Goal: Task Accomplishment & Management: Manage account settings

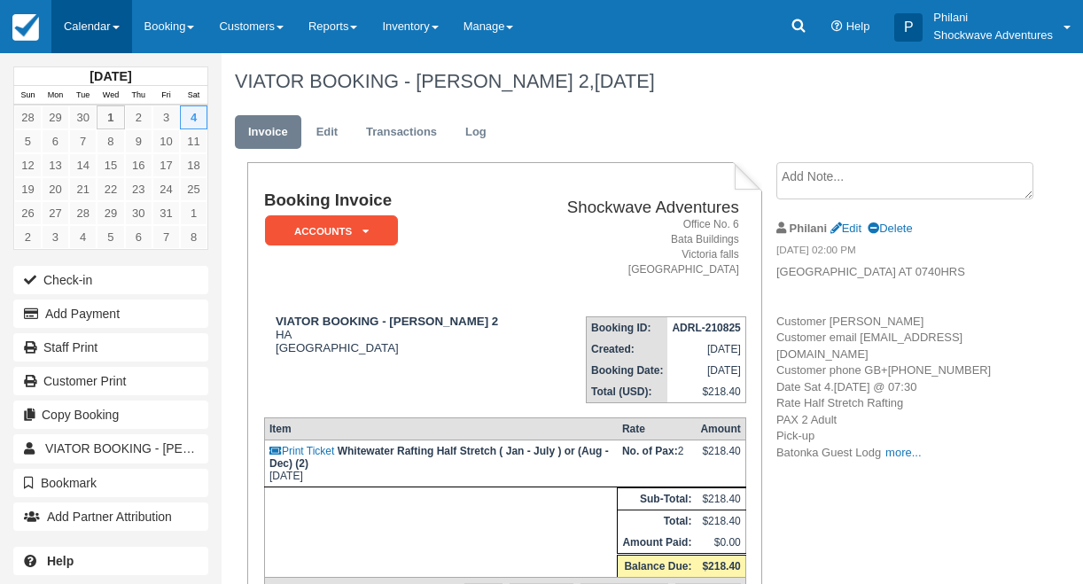
click at [102, 29] on link "Calendar" at bounding box center [91, 26] width 81 height 53
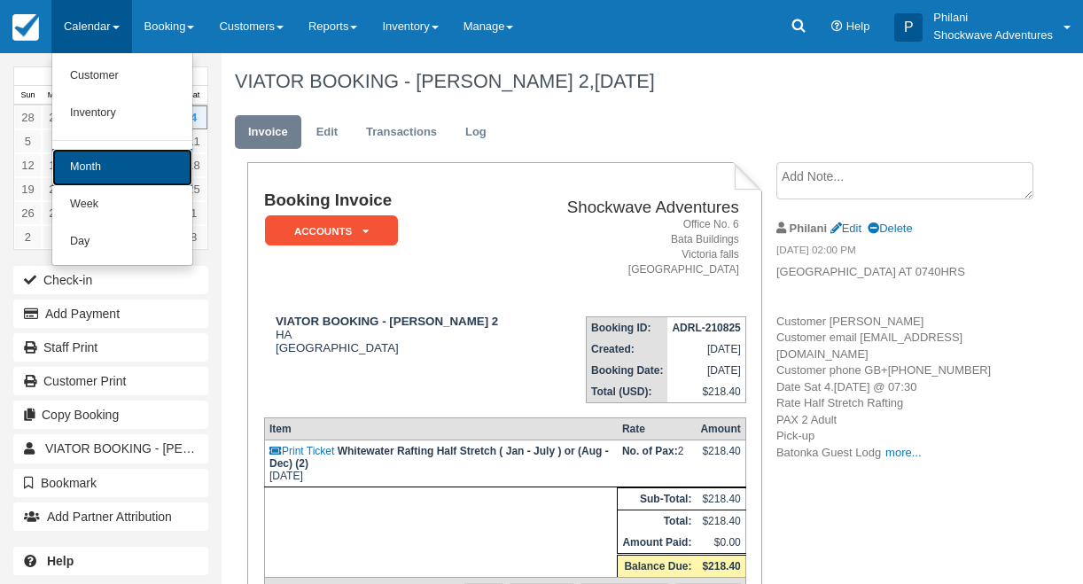
click at [128, 167] on link "Month" at bounding box center [122, 167] width 140 height 37
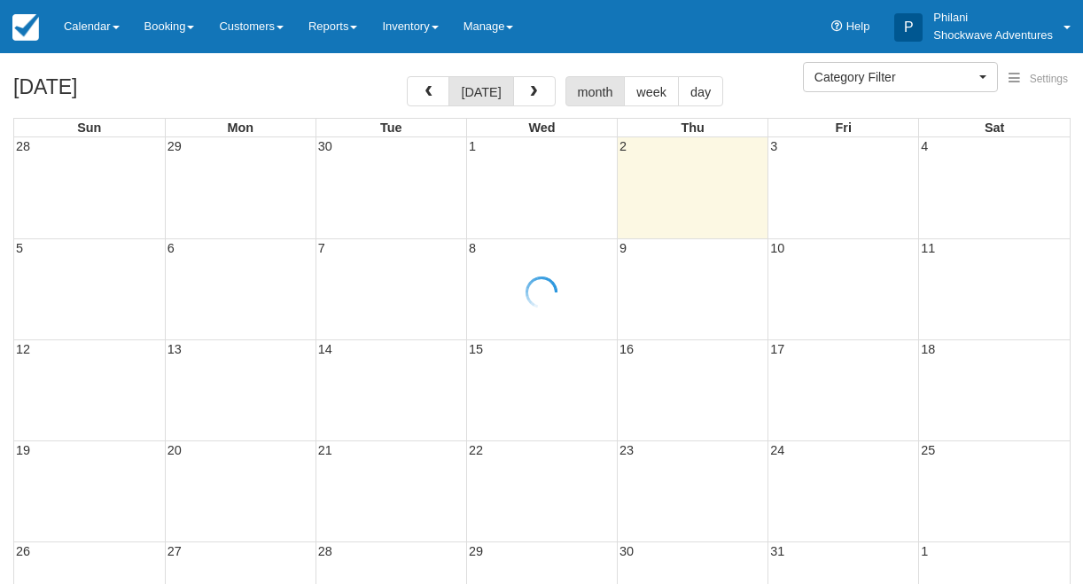
select select
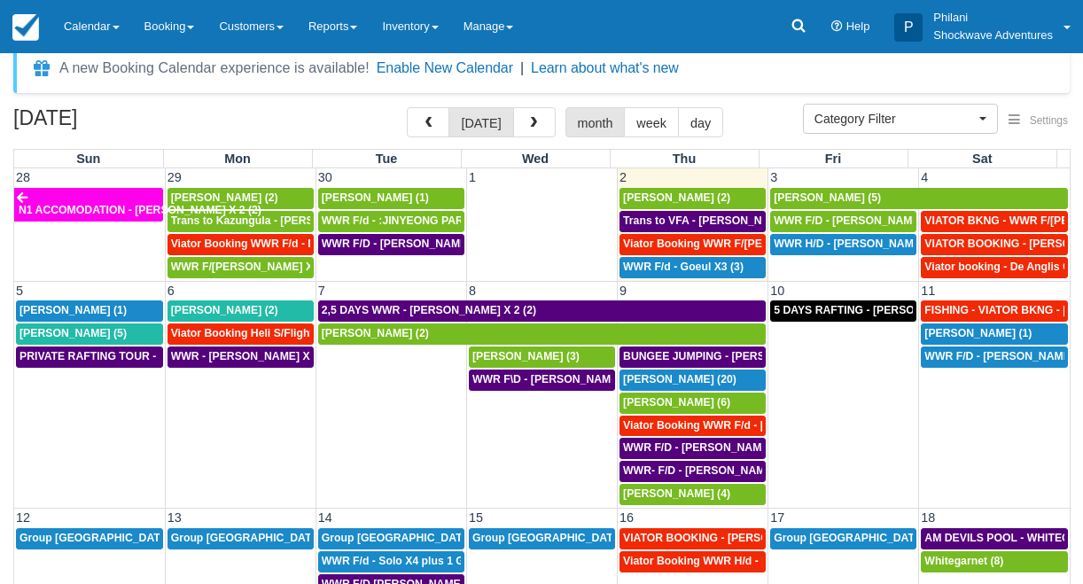
scroll to position [14, 0]
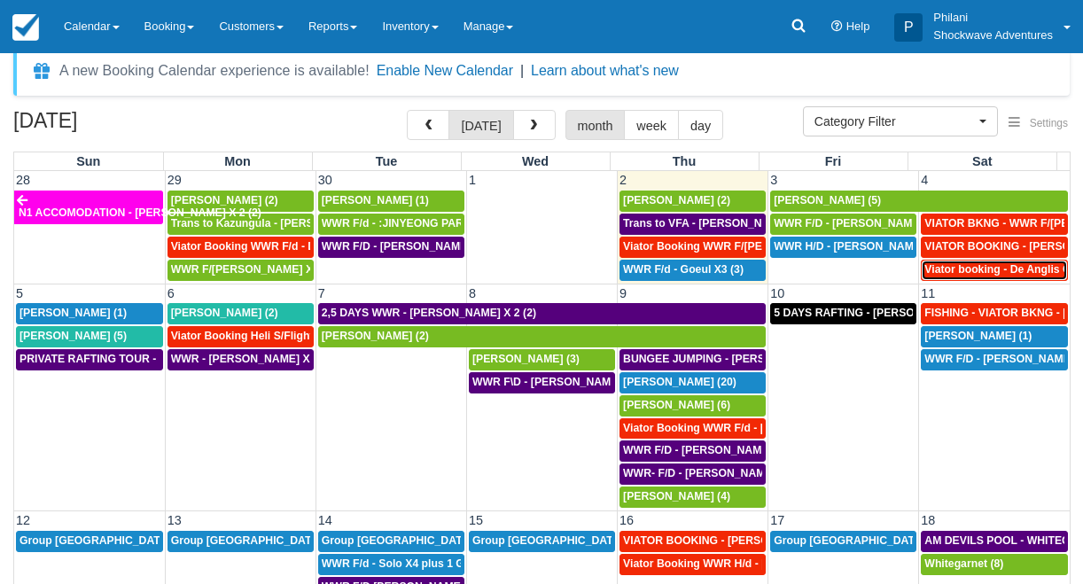
click at [988, 274] on span "Viator booking - De Anglis Cristiano X1 (1)" at bounding box center [1032, 269] width 217 height 12
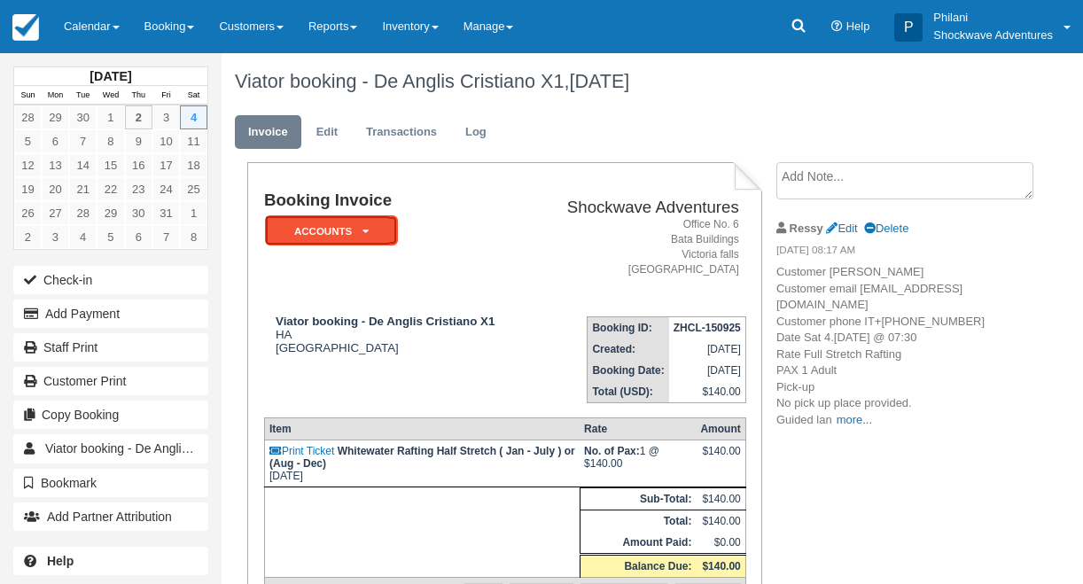
click at [347, 223] on em "ACCOUNTS" at bounding box center [331, 230] width 133 height 31
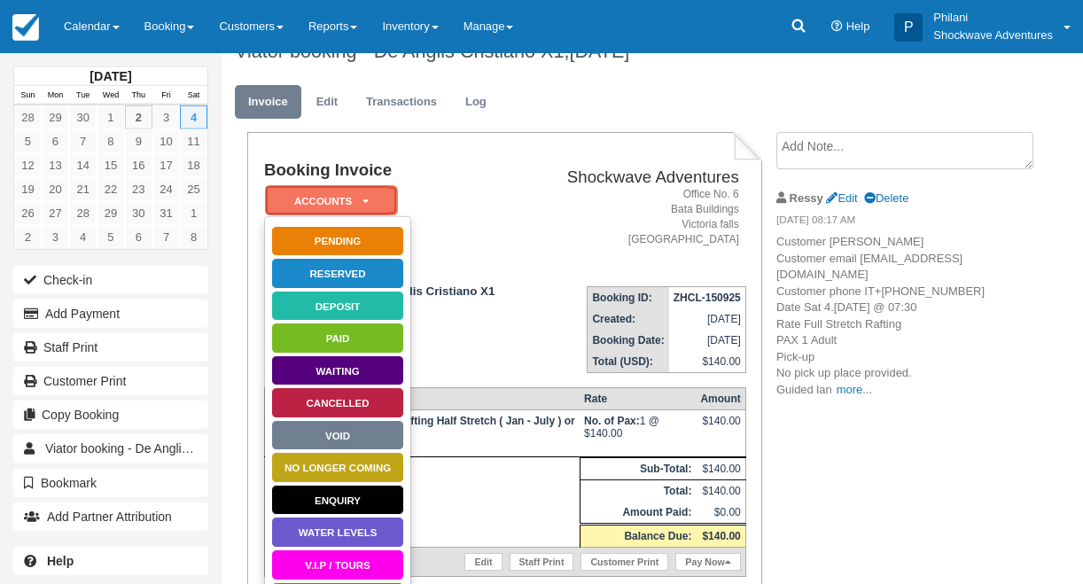
scroll to position [85, 0]
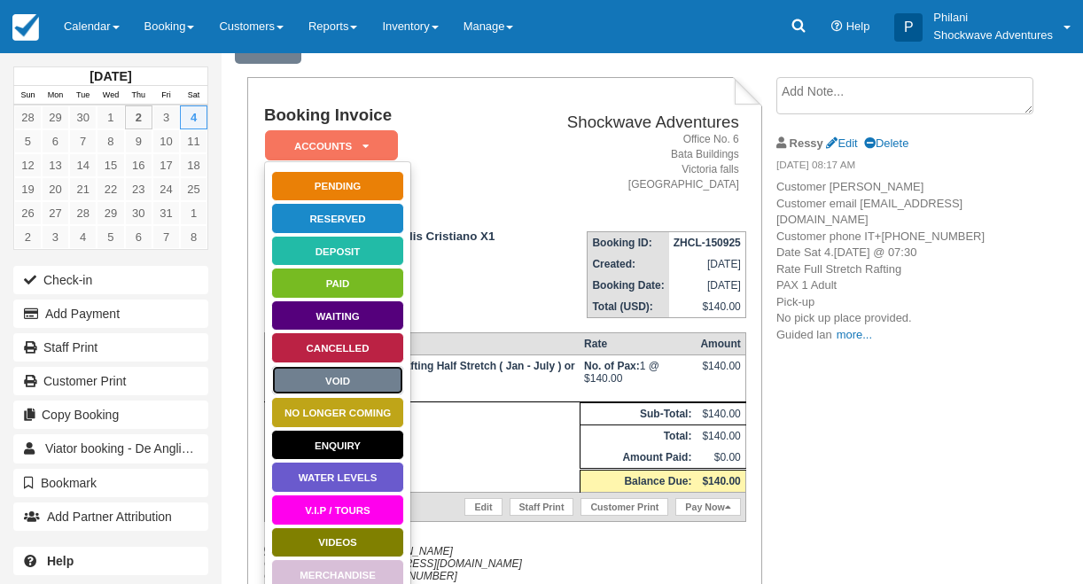
click at [364, 384] on link "Void" at bounding box center [337, 380] width 133 height 31
click at [364, 384] on td "Print Ticket Whitewater Rafting Half Stretch ( Jan - July ) or (Aug - Dec) Sat …" at bounding box center [421, 378] width 315 height 47
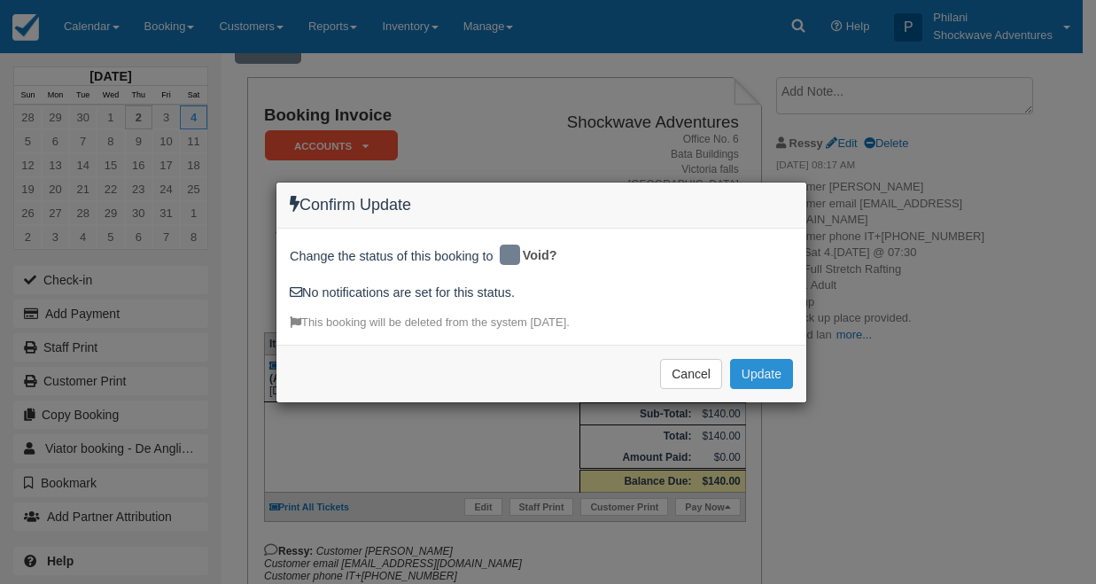
click at [752, 365] on button "Update" at bounding box center [761, 374] width 63 height 30
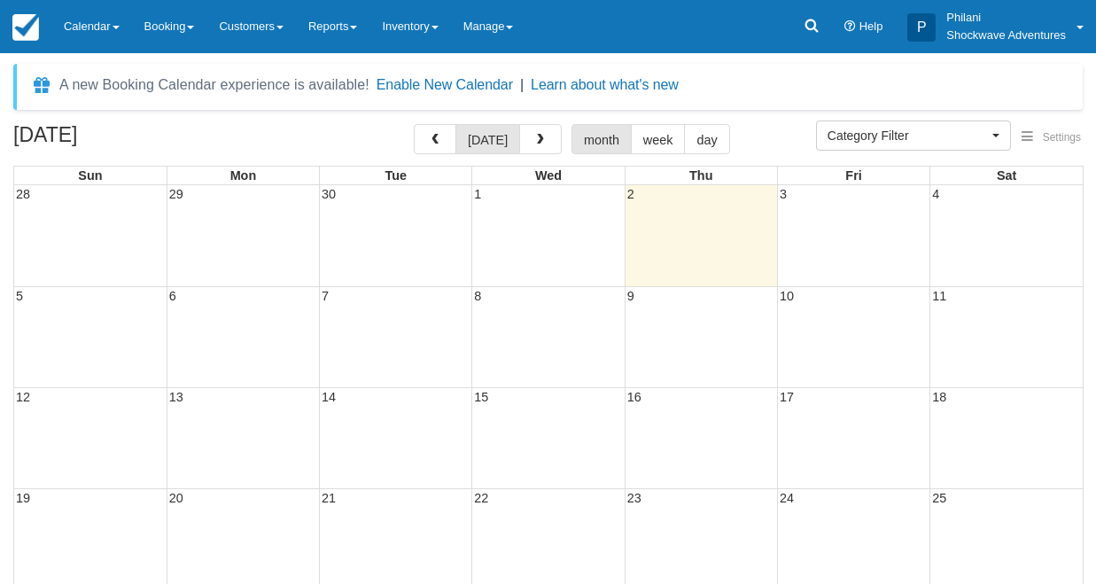
select select
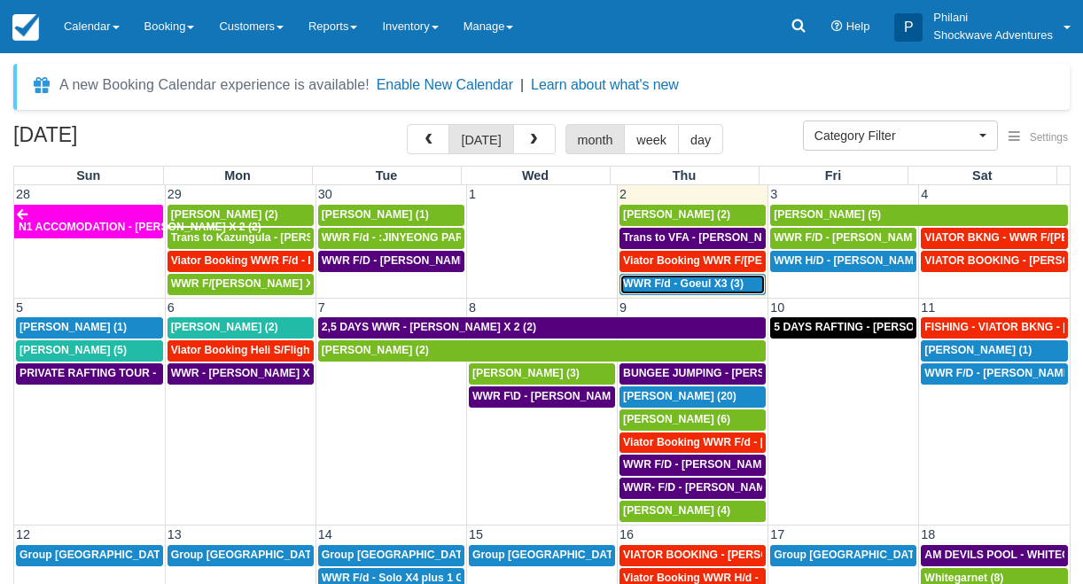
click at [709, 282] on span "WWR F/d - Goeul X3 (3)" at bounding box center [683, 283] width 120 height 12
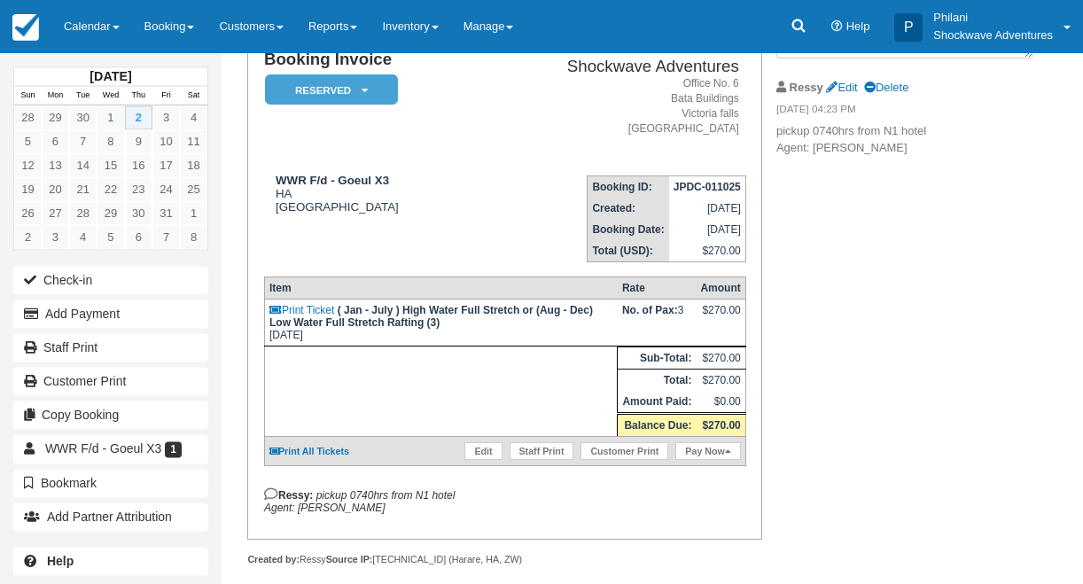
scroll to position [142, 0]
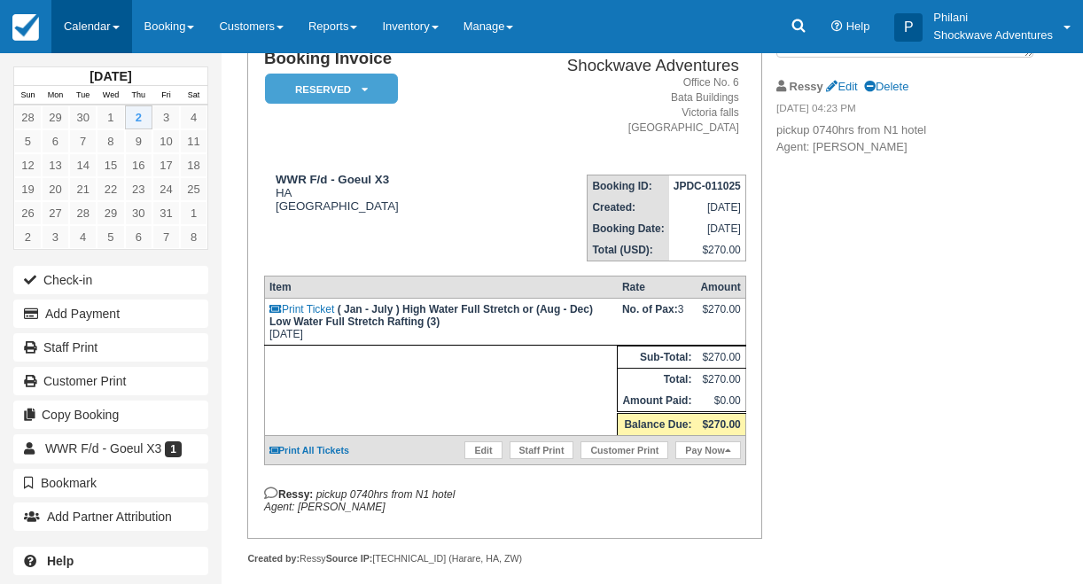
click at [109, 24] on link "Calendar" at bounding box center [91, 26] width 81 height 53
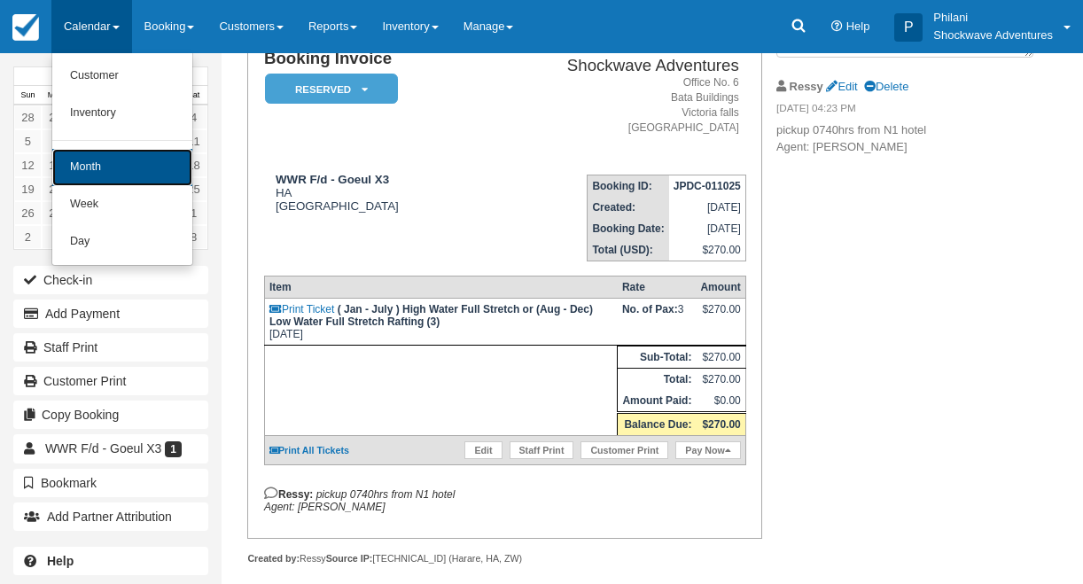
click at [126, 176] on link "Month" at bounding box center [122, 167] width 140 height 37
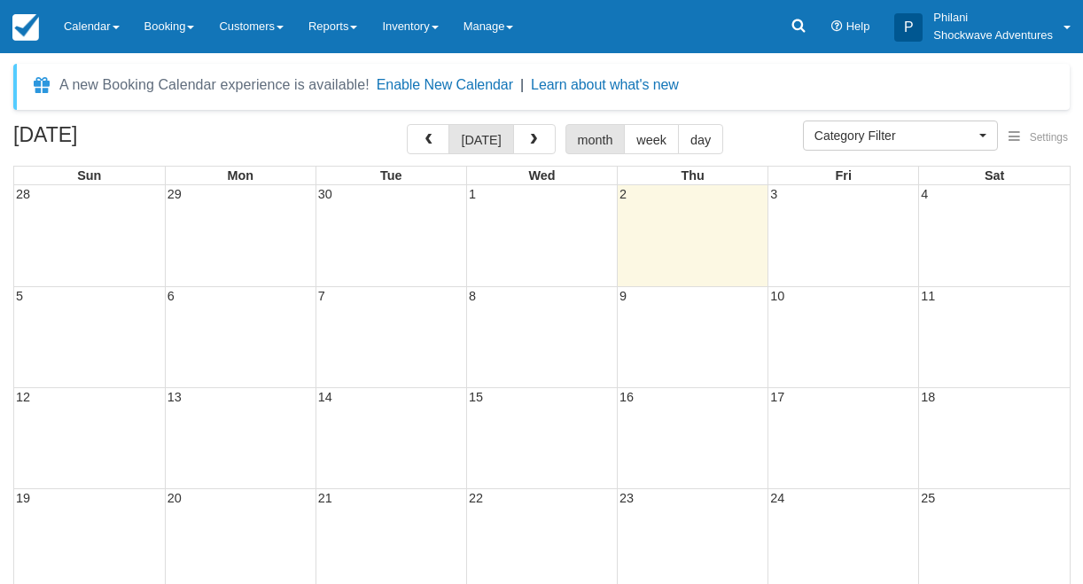
select select
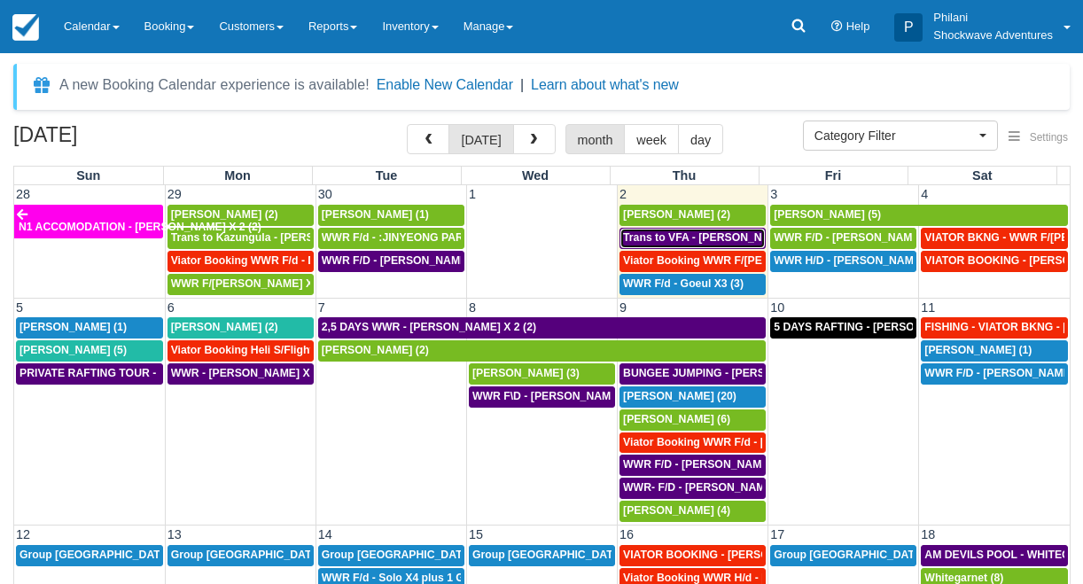
click at [695, 236] on span "Trans to VFA - [PERSON_NAME] X 2 (2)" at bounding box center [724, 237] width 202 height 12
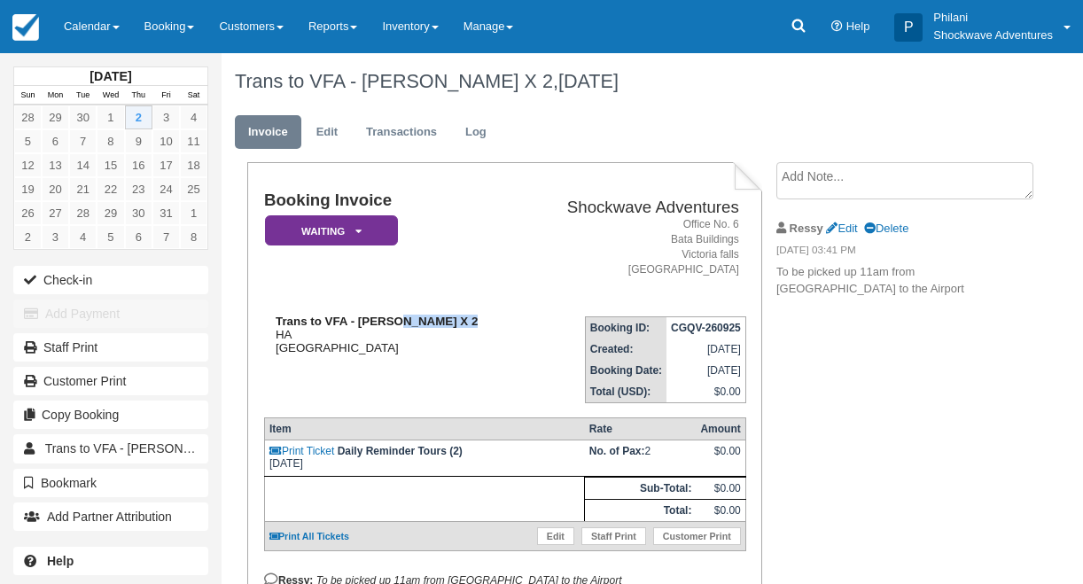
drag, startPoint x: 396, startPoint y: 318, endPoint x: 485, endPoint y: 322, distance: 89.6
click at [485, 322] on div "Trans to VFA - [PERSON_NAME] X 2 HA [GEOGRAPHIC_DATA]" at bounding box center [393, 334] width 258 height 40
copy strong "[PERSON_NAME] X 2"
click at [100, 26] on link "Calendar" at bounding box center [91, 26] width 81 height 53
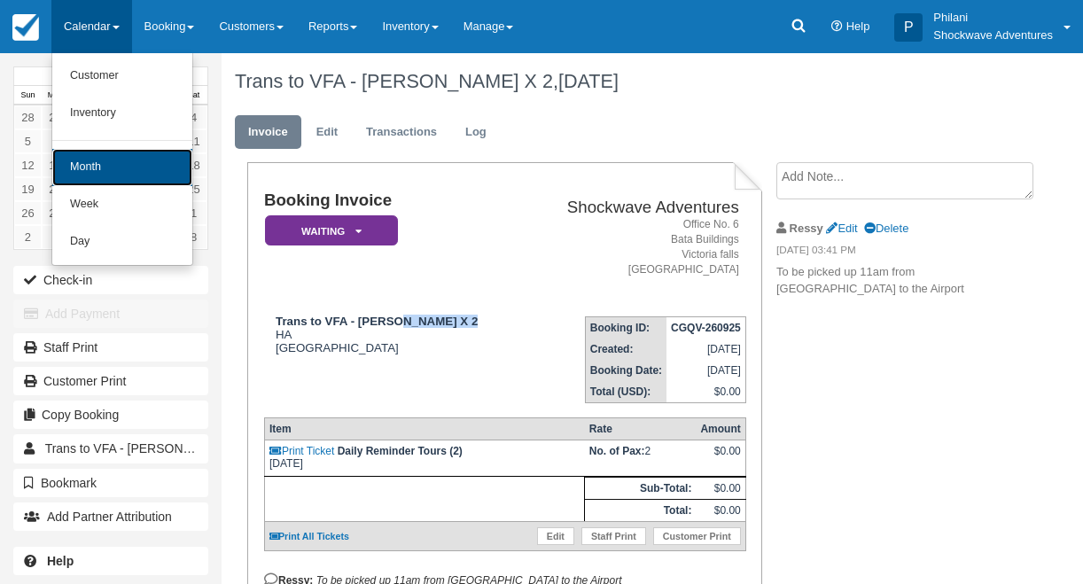
click at [151, 185] on link "Month" at bounding box center [122, 167] width 140 height 37
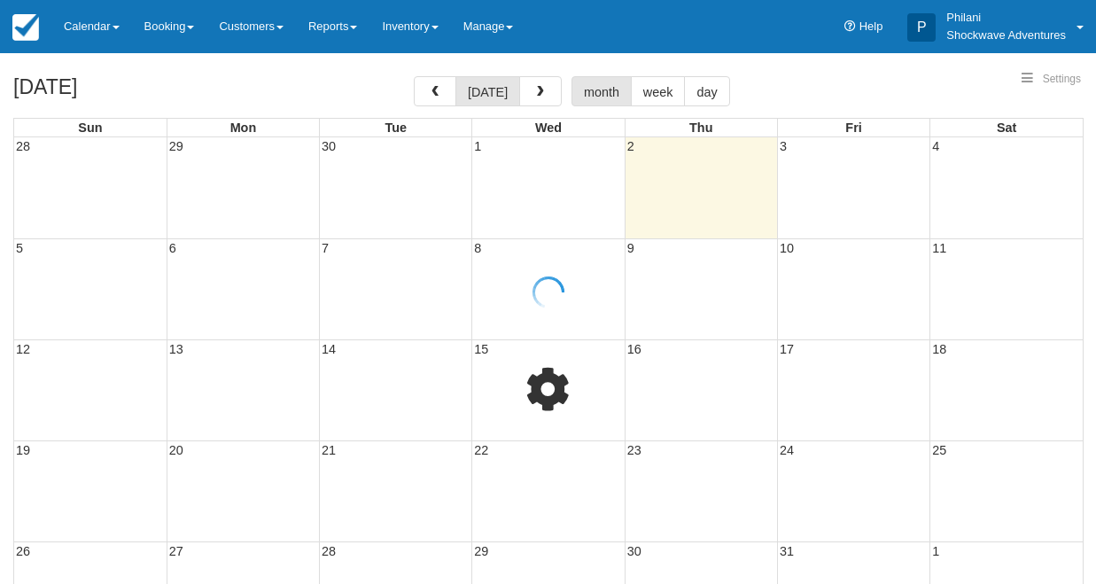
select select
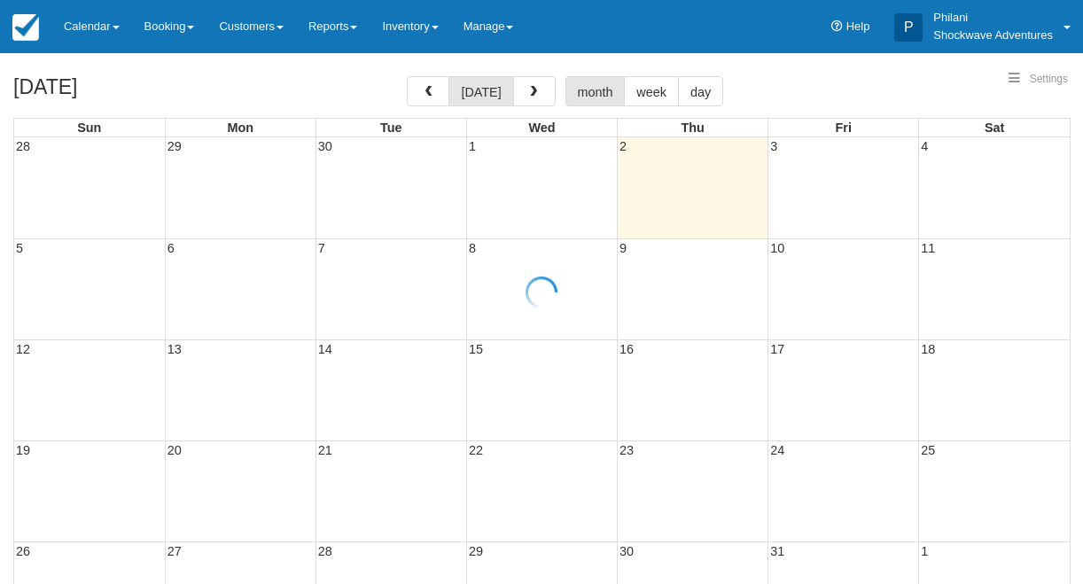
select select
